Goal: Task Accomplishment & Management: Manage account settings

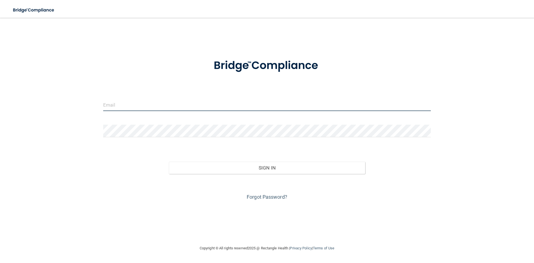
click at [156, 104] on input "email" at bounding box center [267, 104] width 328 height 13
type input "[EMAIL_ADDRESS][DOMAIN_NAME]"
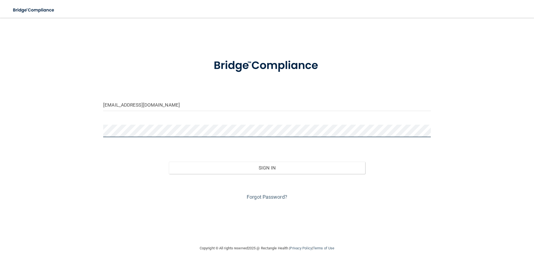
click at [169, 162] on button "Sign In" at bounding box center [267, 168] width 197 height 12
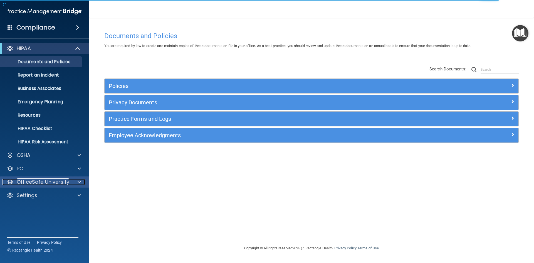
click at [45, 180] on p "OfficeSafe University" at bounding box center [43, 182] width 53 height 7
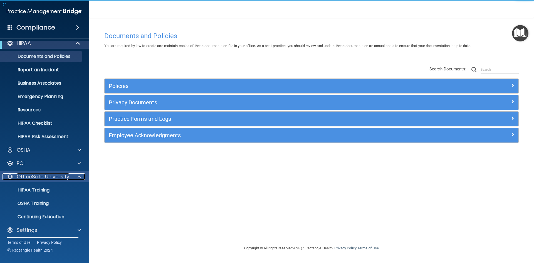
scroll to position [8, 0]
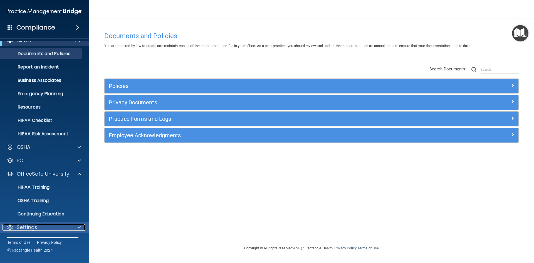
click at [31, 225] on p "Settings" at bounding box center [27, 227] width 21 height 7
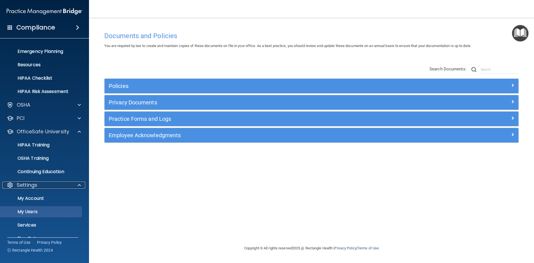
scroll to position [61, 0]
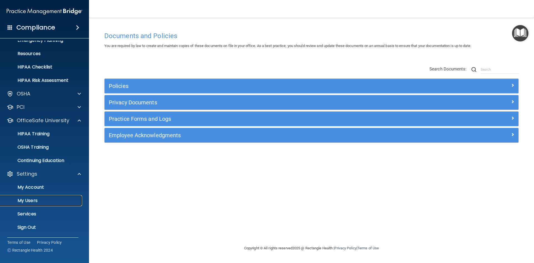
click at [35, 202] on p "My Users" at bounding box center [42, 201] width 76 height 6
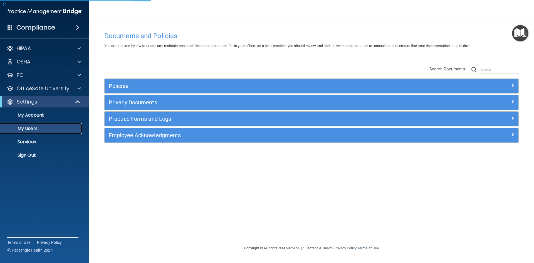
select select "20"
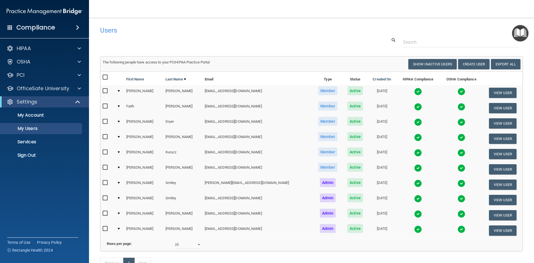
click at [120, 137] on div at bounding box center [119, 137] width 2 height 2
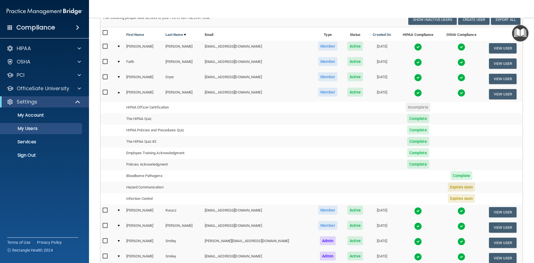
scroll to position [49, 0]
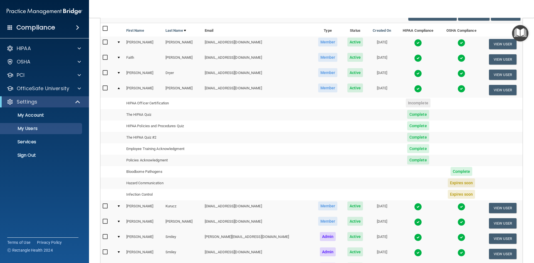
click at [453, 183] on span "Expires soon" at bounding box center [461, 182] width 27 height 9
drag, startPoint x: 464, startPoint y: 182, endPoint x: 110, endPoint y: 201, distance: 354.5
click at [110, 201] on table "First Name Last Name Email Type Status Created On HIPAA Compliance OSHA Complia…" at bounding box center [311, 157] width 422 height 269
drag, startPoint x: 125, startPoint y: 183, endPoint x: 335, endPoint y: 194, distance: 210.3
click at [335, 194] on tbody "[PERSON_NAME] [EMAIL_ADDRESS][DOMAIN_NAME] Member Active [DATE] View User HIPAA…" at bounding box center [311, 141] width 422 height 118
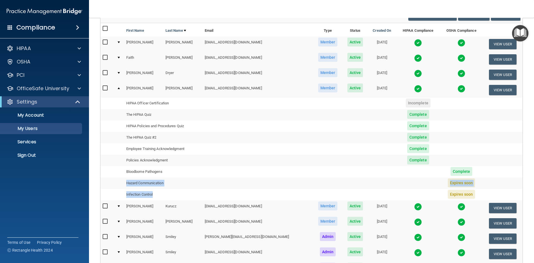
click at [239, 191] on td at bounding box center [257, 194] width 110 height 11
drag, startPoint x: 133, startPoint y: 185, endPoint x: 479, endPoint y: 192, distance: 345.2
click at [479, 192] on tbody "[PERSON_NAME] [EMAIL_ADDRESS][DOMAIN_NAME] Member Active [DATE] View User HIPAA…" at bounding box center [311, 141] width 422 height 118
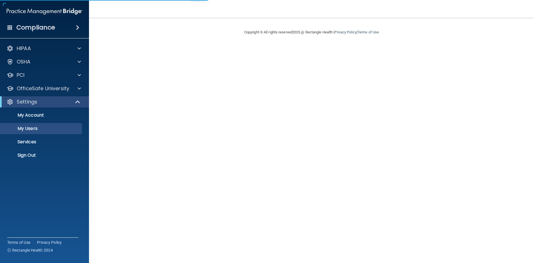
select select "20"
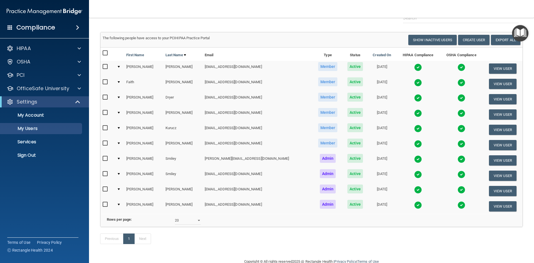
scroll to position [24, 0]
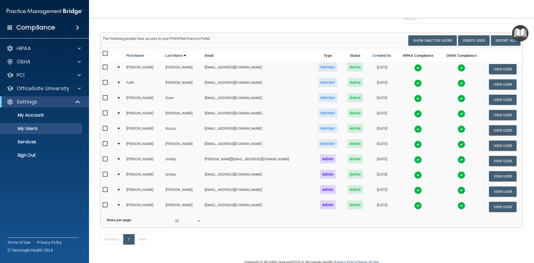
drag, startPoint x: 105, startPoint y: 112, endPoint x: 109, endPoint y: 110, distance: 3.8
click at [105, 112] on input "checkbox" at bounding box center [106, 113] width 6 height 4
checkbox input "true"
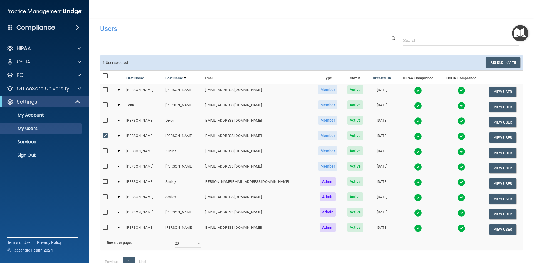
scroll to position [0, 0]
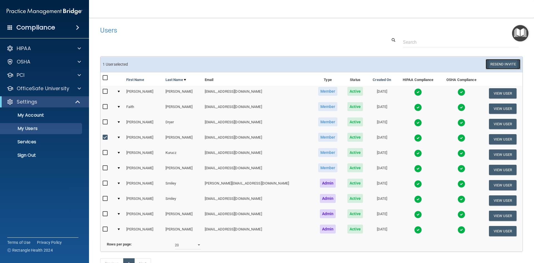
click at [496, 62] on button "Resend Invite" at bounding box center [503, 64] width 35 height 10
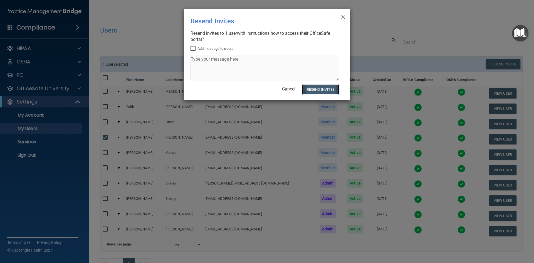
click at [319, 86] on button "Resend Invites" at bounding box center [320, 89] width 37 height 10
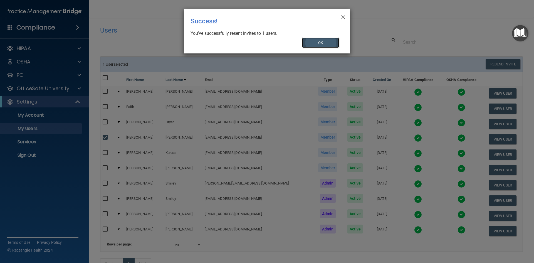
click at [321, 43] on button "OK" at bounding box center [320, 43] width 37 height 10
